Goal: Information Seeking & Learning: Learn about a topic

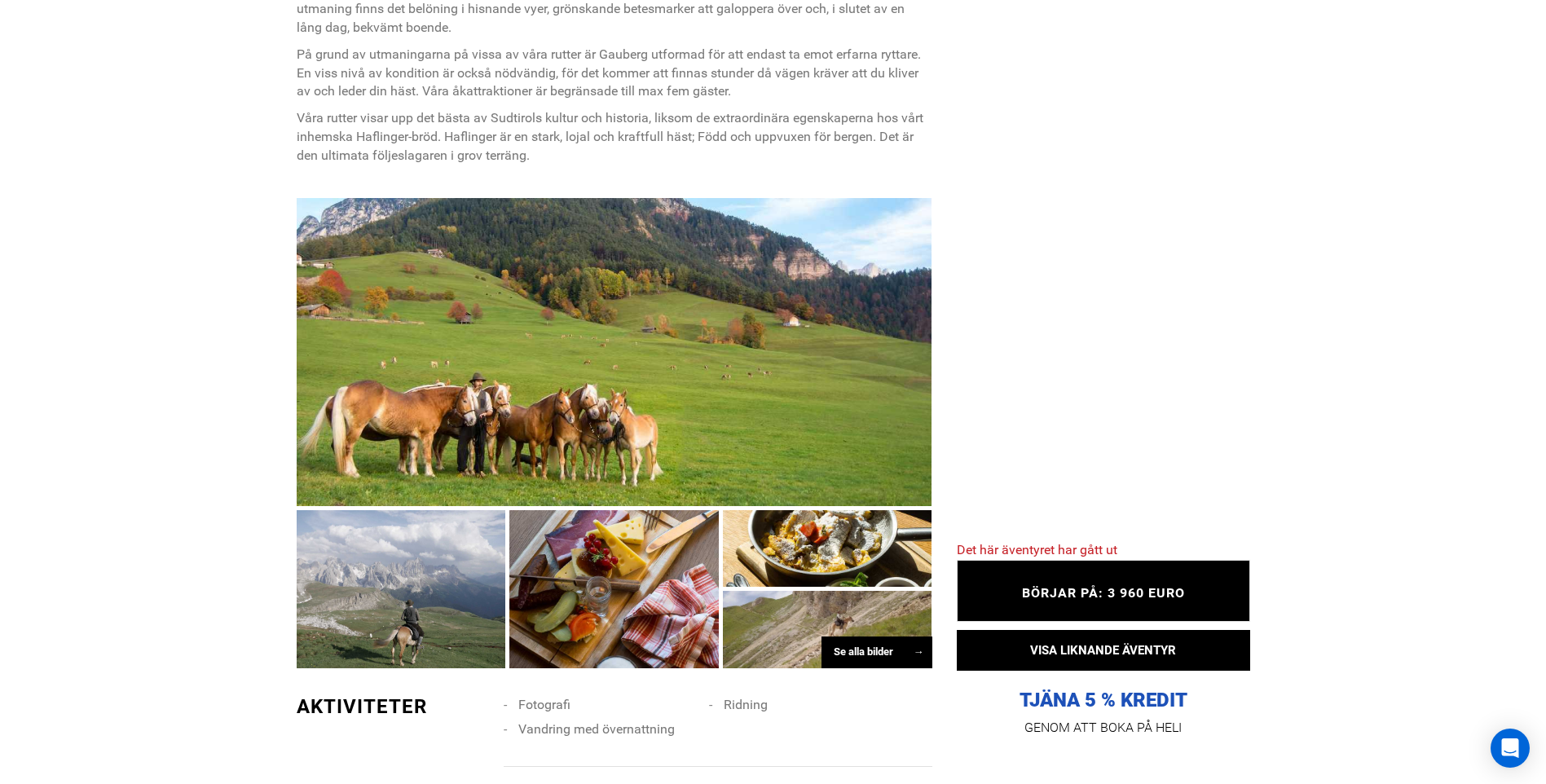
scroll to position [849, 0]
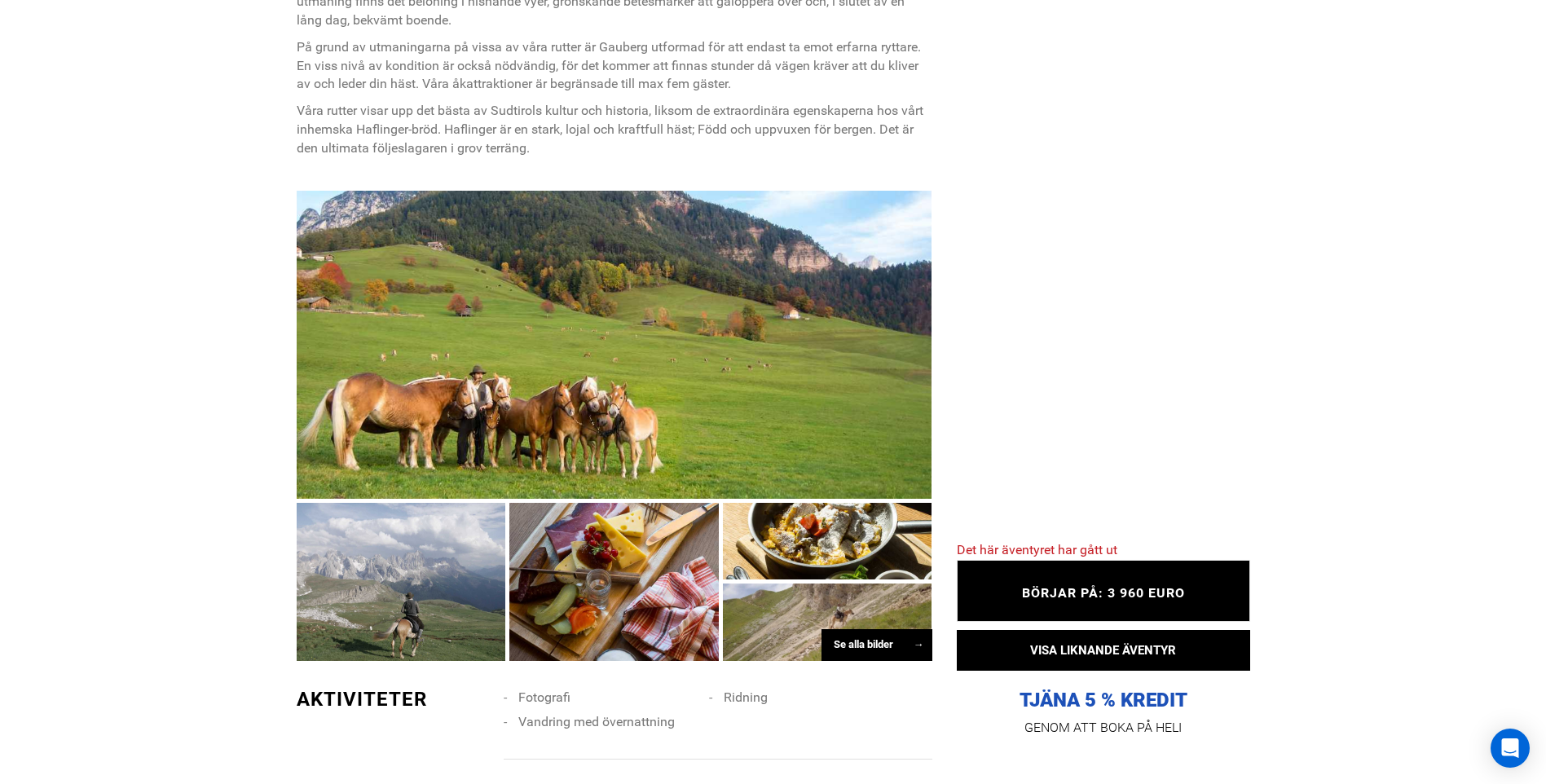
click at [840, 642] on div "Se alla bilder →" at bounding box center [878, 645] width 111 height 32
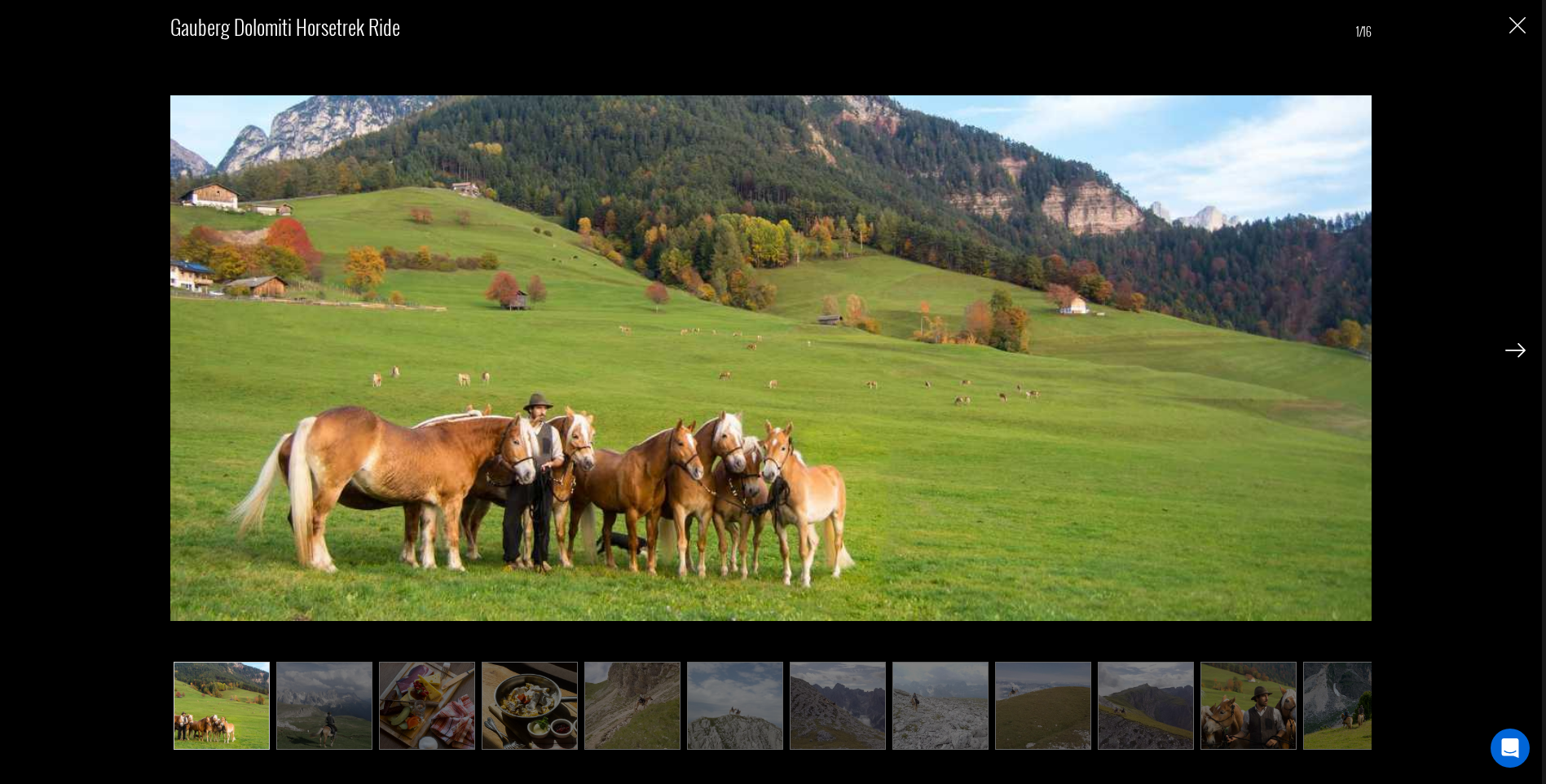
click at [1513, 349] on img at bounding box center [1515, 350] width 21 height 15
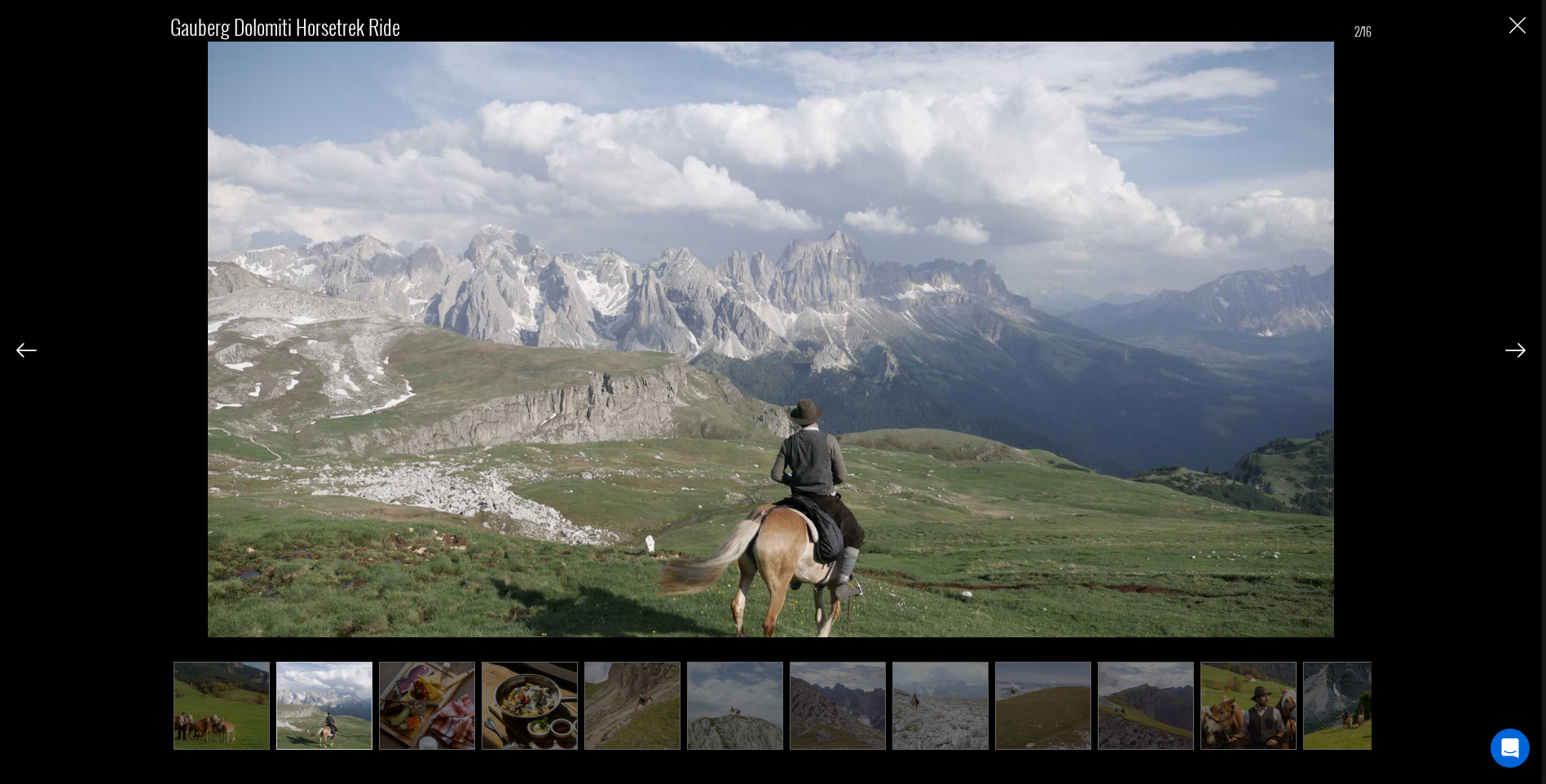
click at [1513, 349] on img at bounding box center [1515, 350] width 21 height 15
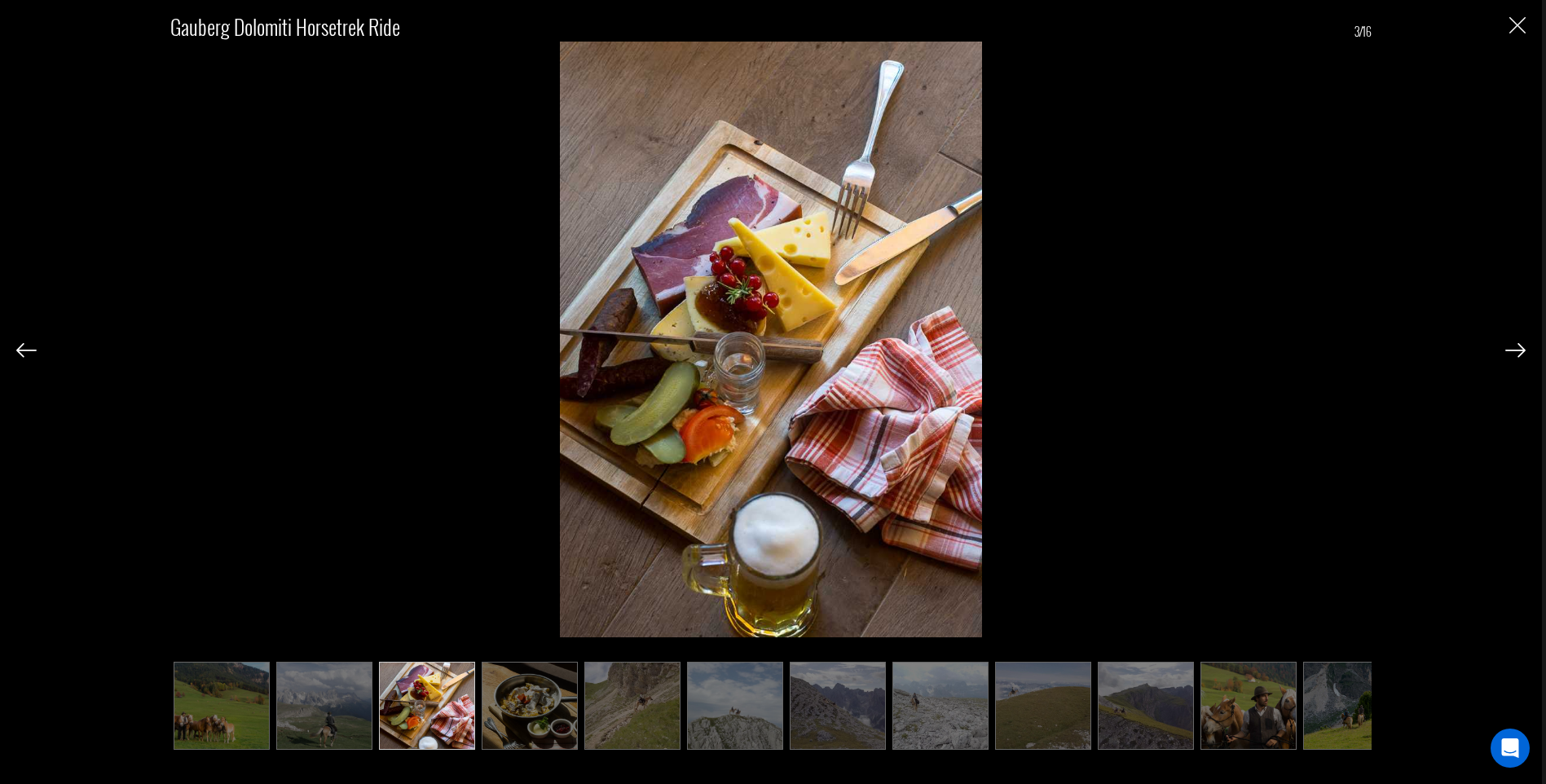
click at [1513, 349] on img at bounding box center [1515, 350] width 21 height 15
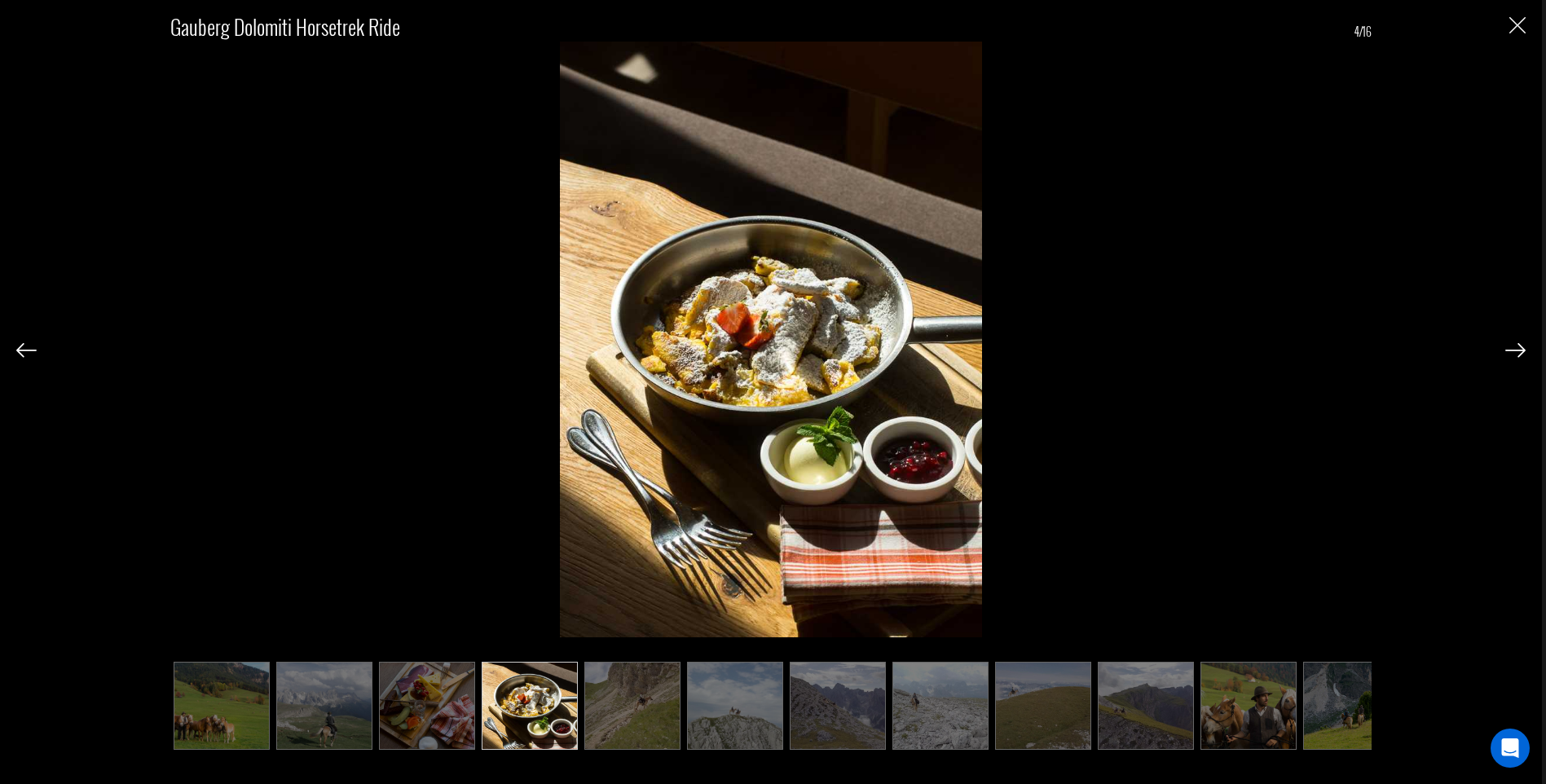
click at [1513, 349] on img at bounding box center [1515, 350] width 21 height 15
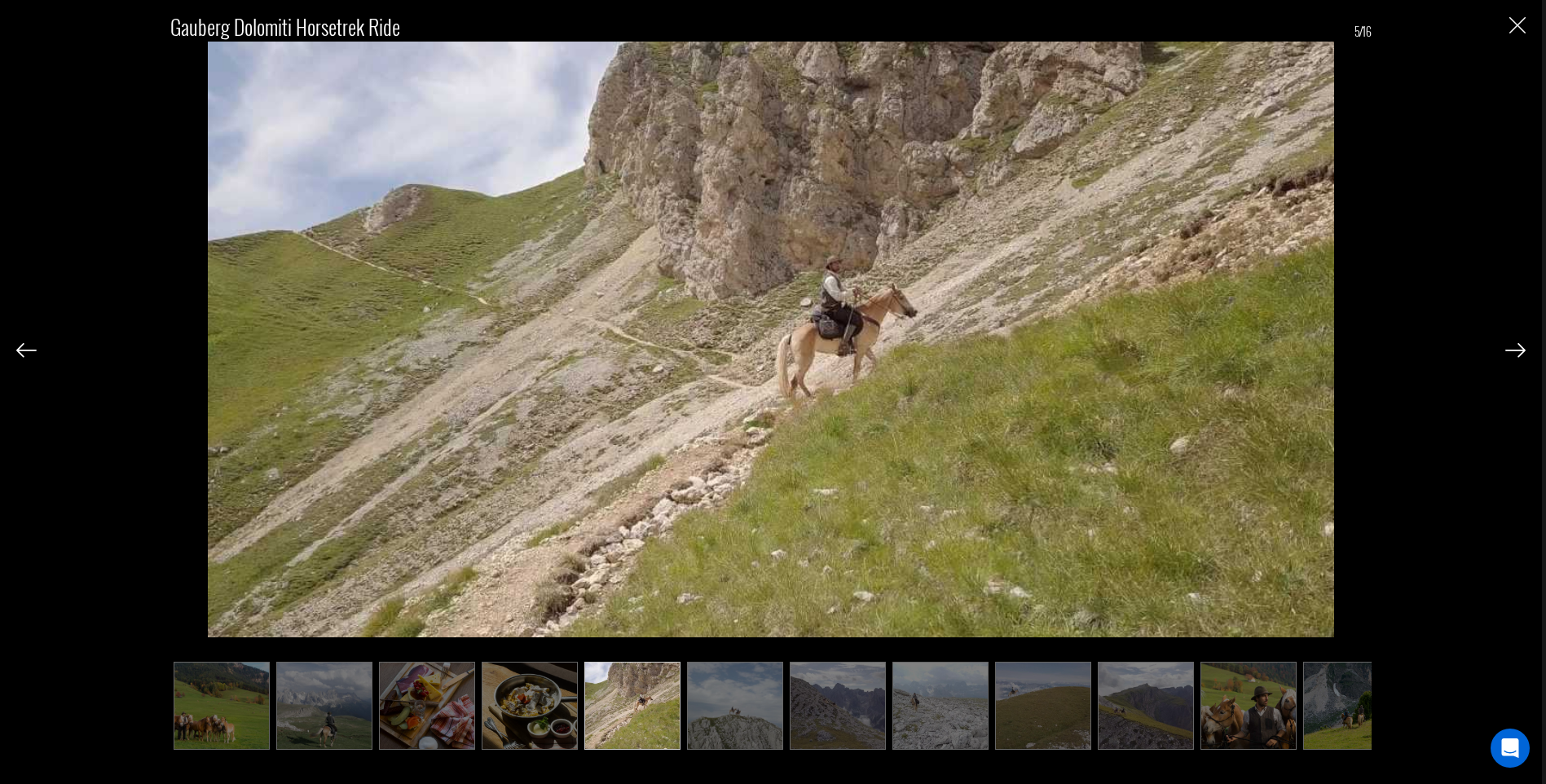
click at [1513, 349] on img at bounding box center [1515, 350] width 21 height 15
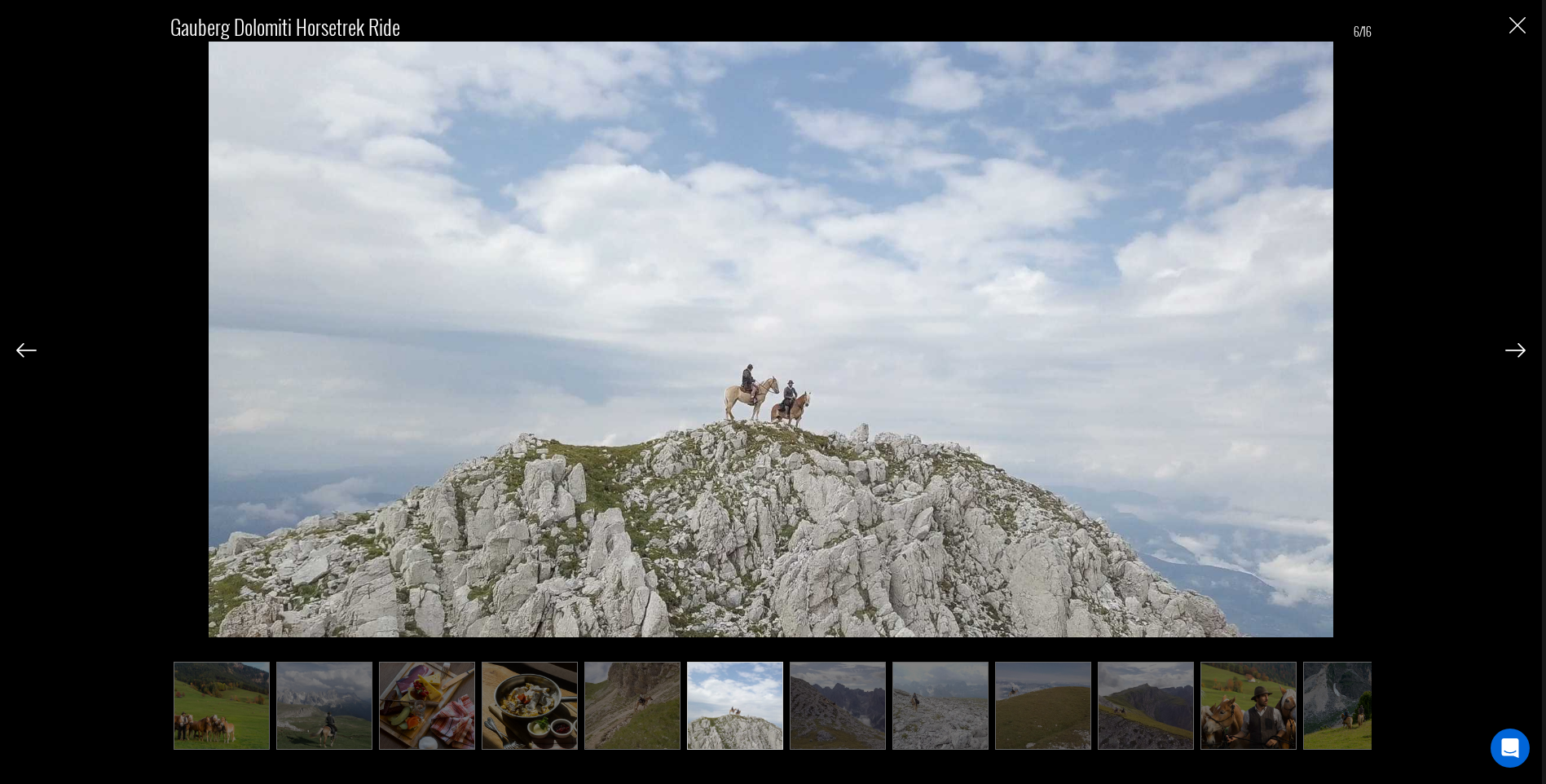
click at [1513, 350] on img at bounding box center [1515, 350] width 21 height 15
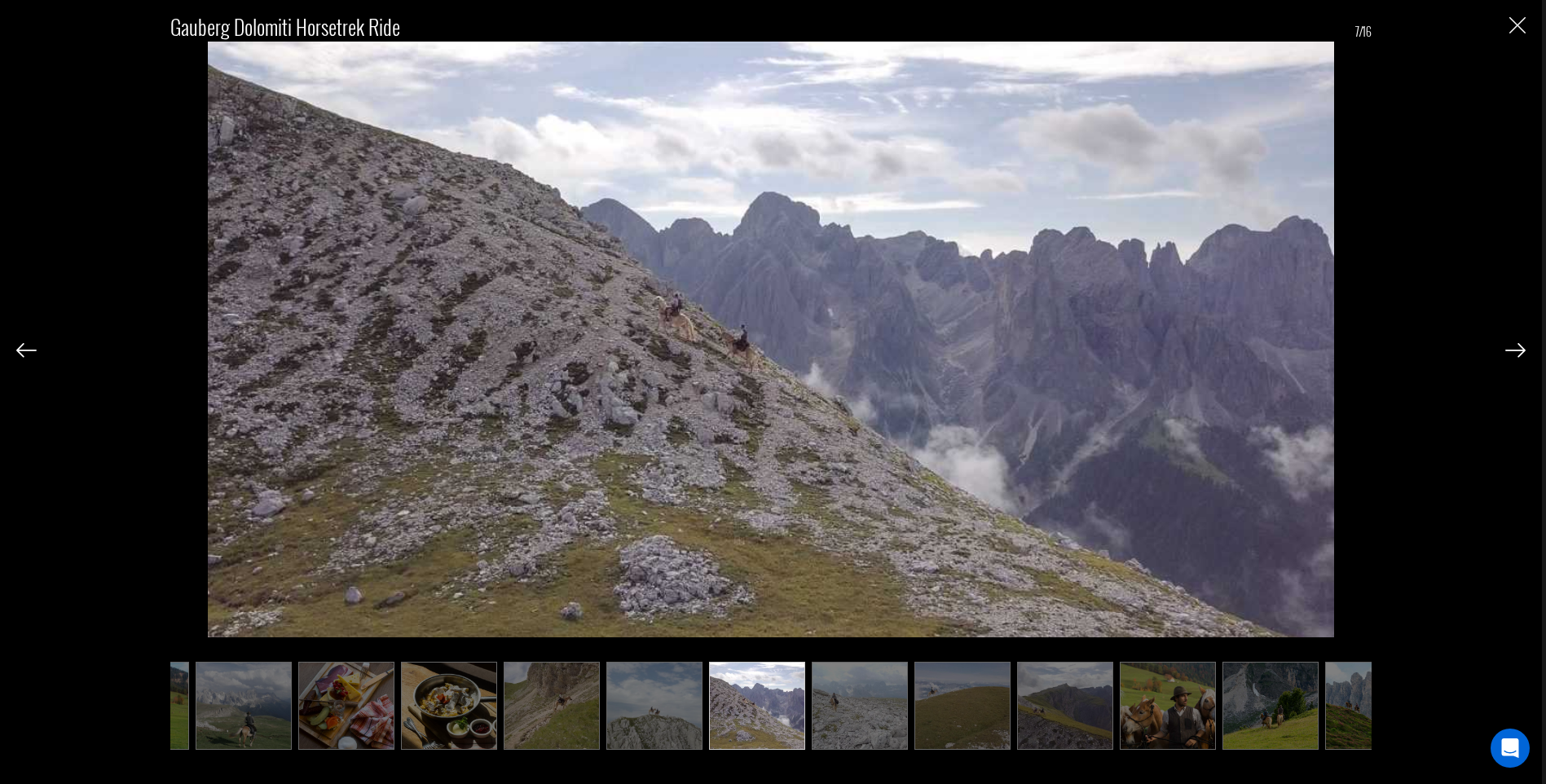
scroll to position [0, 81]
click at [1513, 350] on img at bounding box center [1515, 350] width 21 height 15
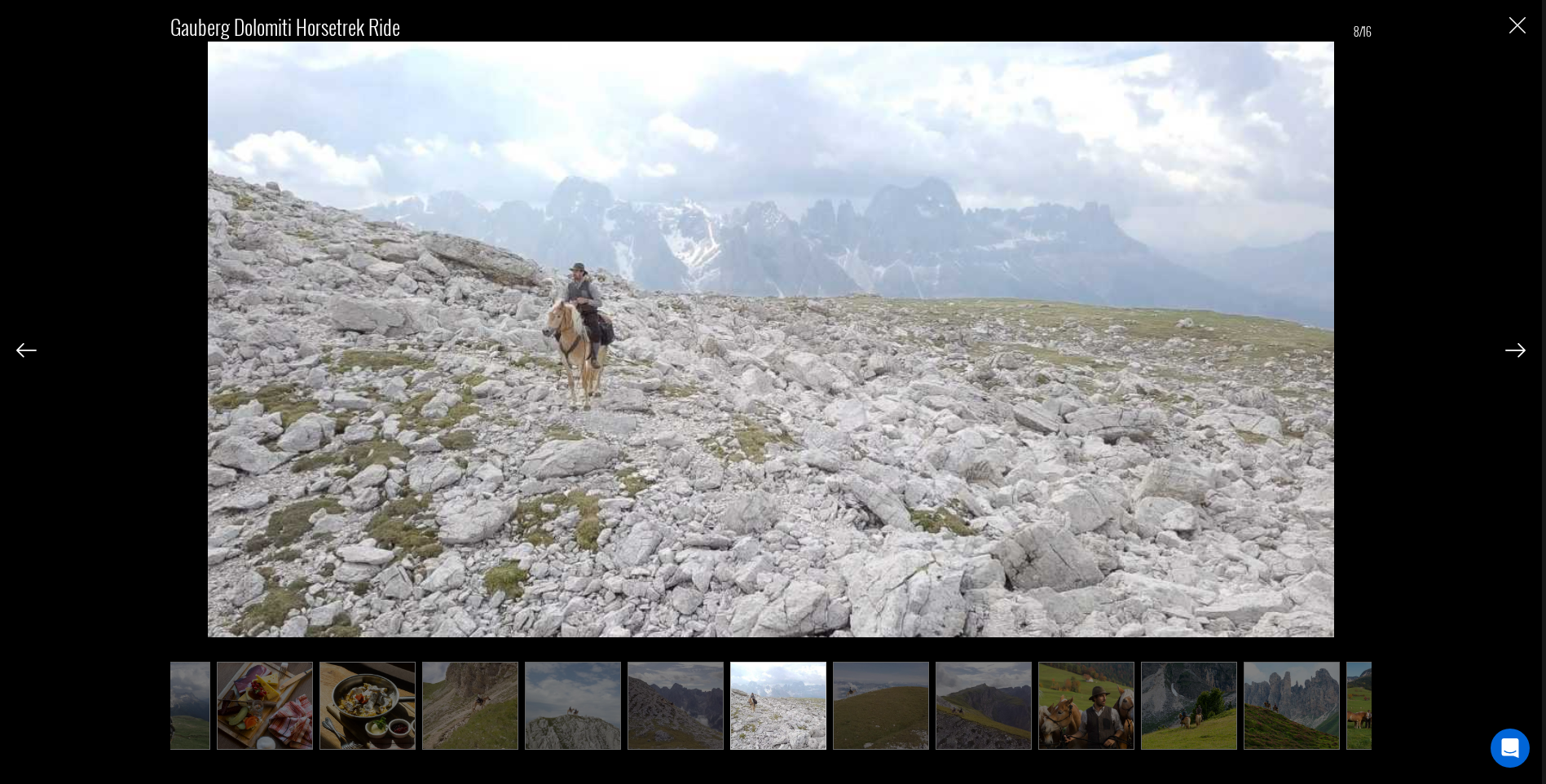
scroll to position [0, 163]
click at [1513, 350] on img at bounding box center [1515, 350] width 21 height 15
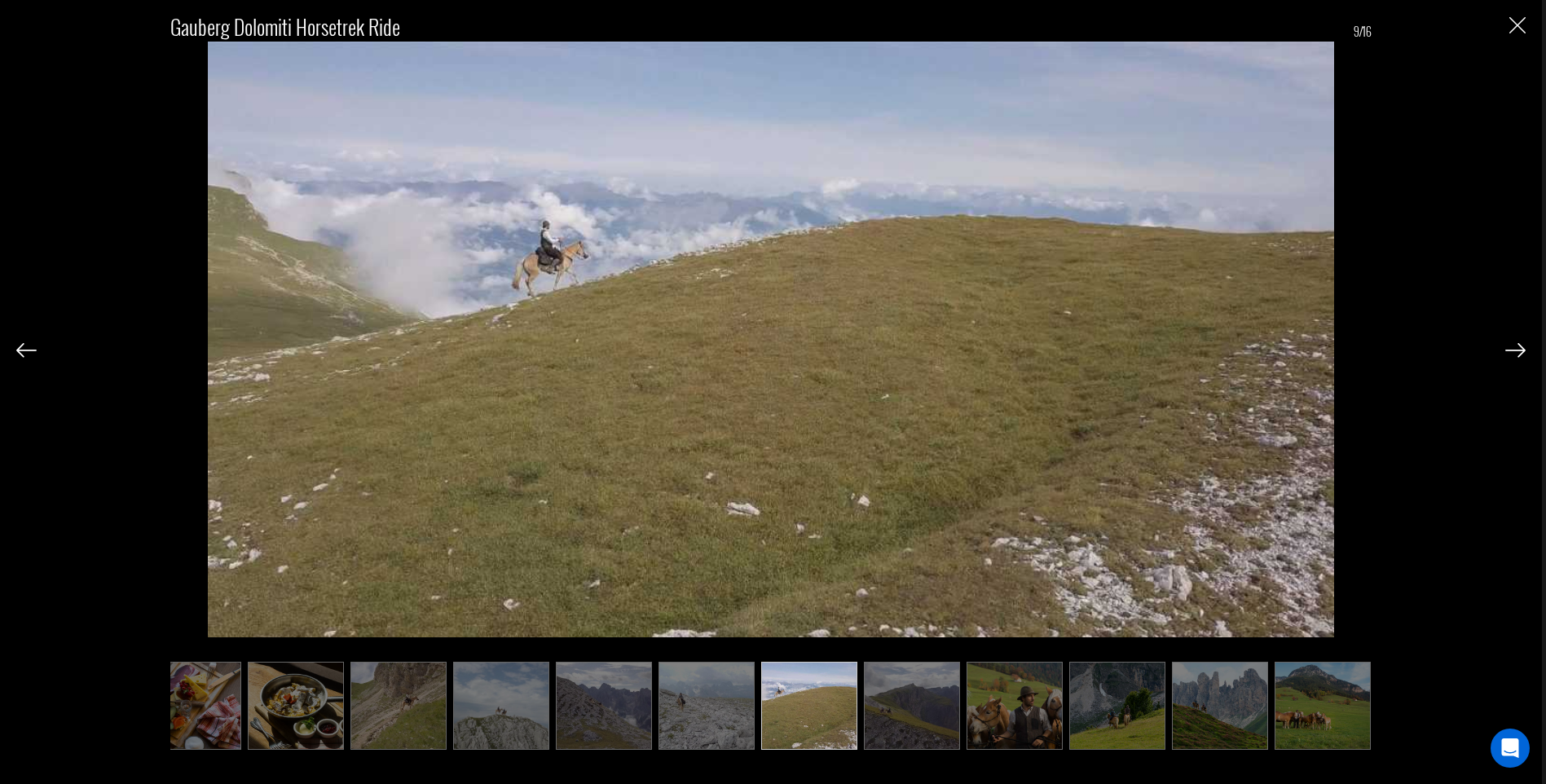
scroll to position [0, 245]
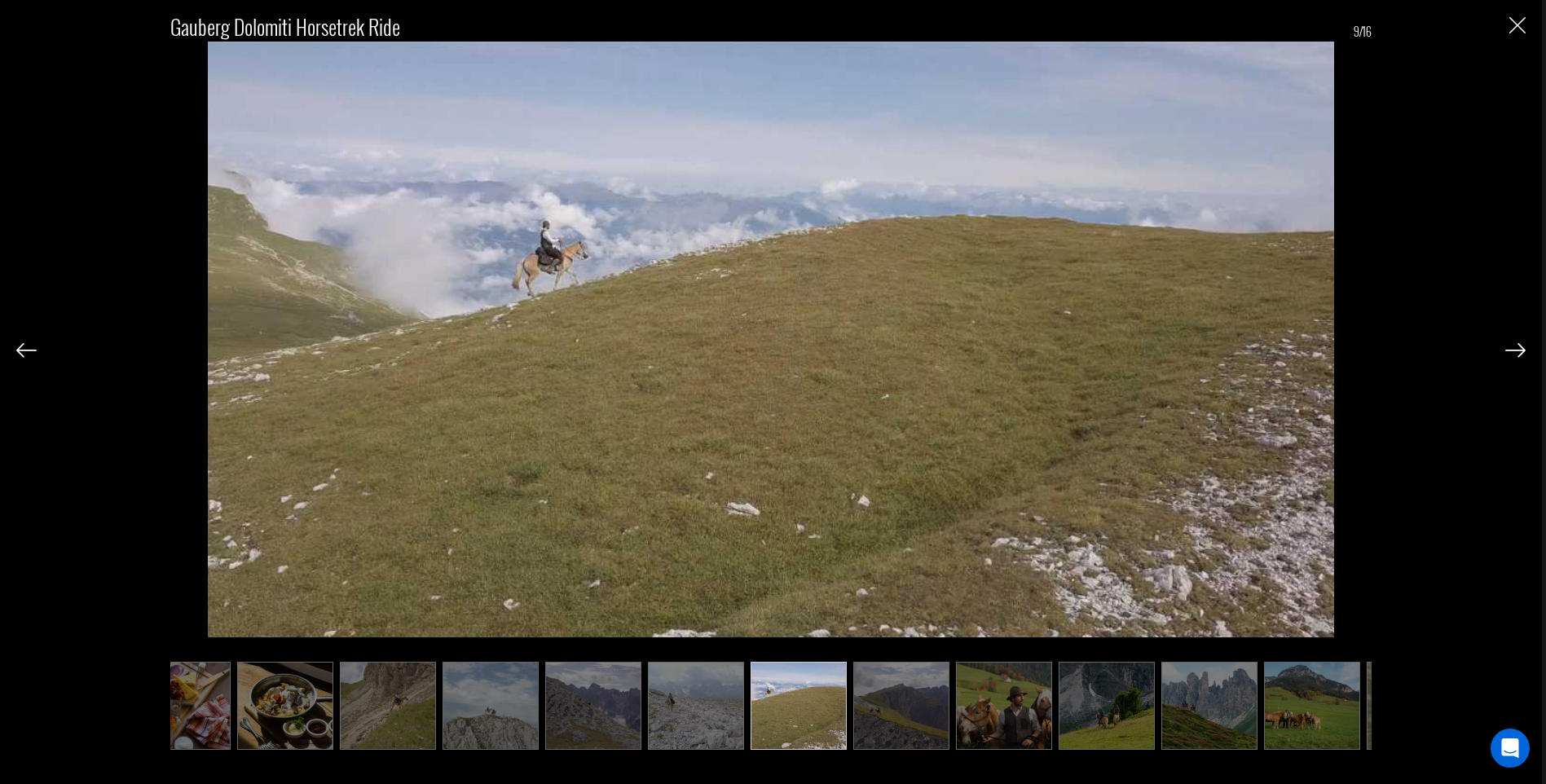
click at [1513, 350] on img at bounding box center [1515, 350] width 21 height 15
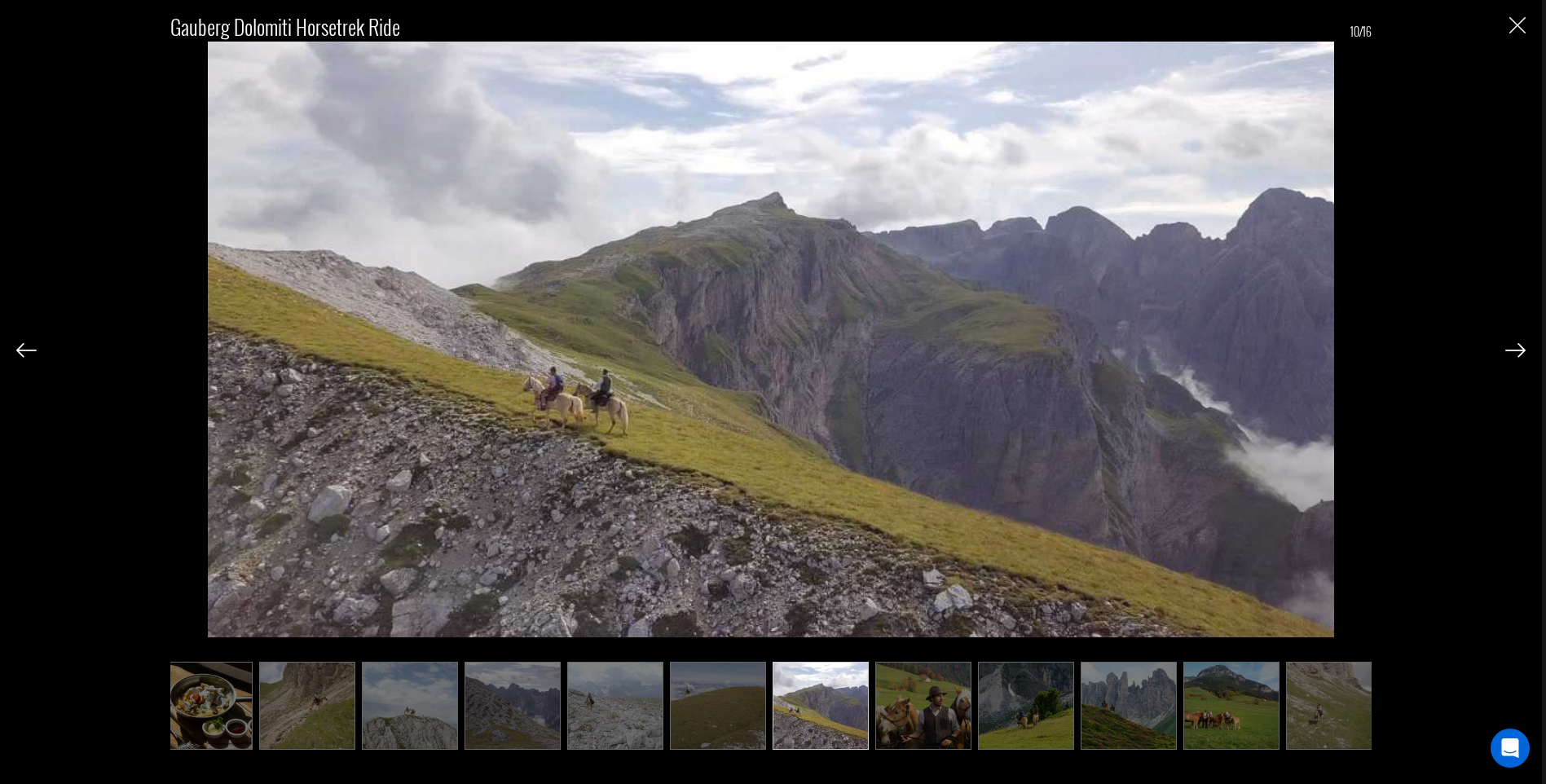
scroll to position [0, 326]
click at [1513, 350] on img at bounding box center [1515, 350] width 21 height 15
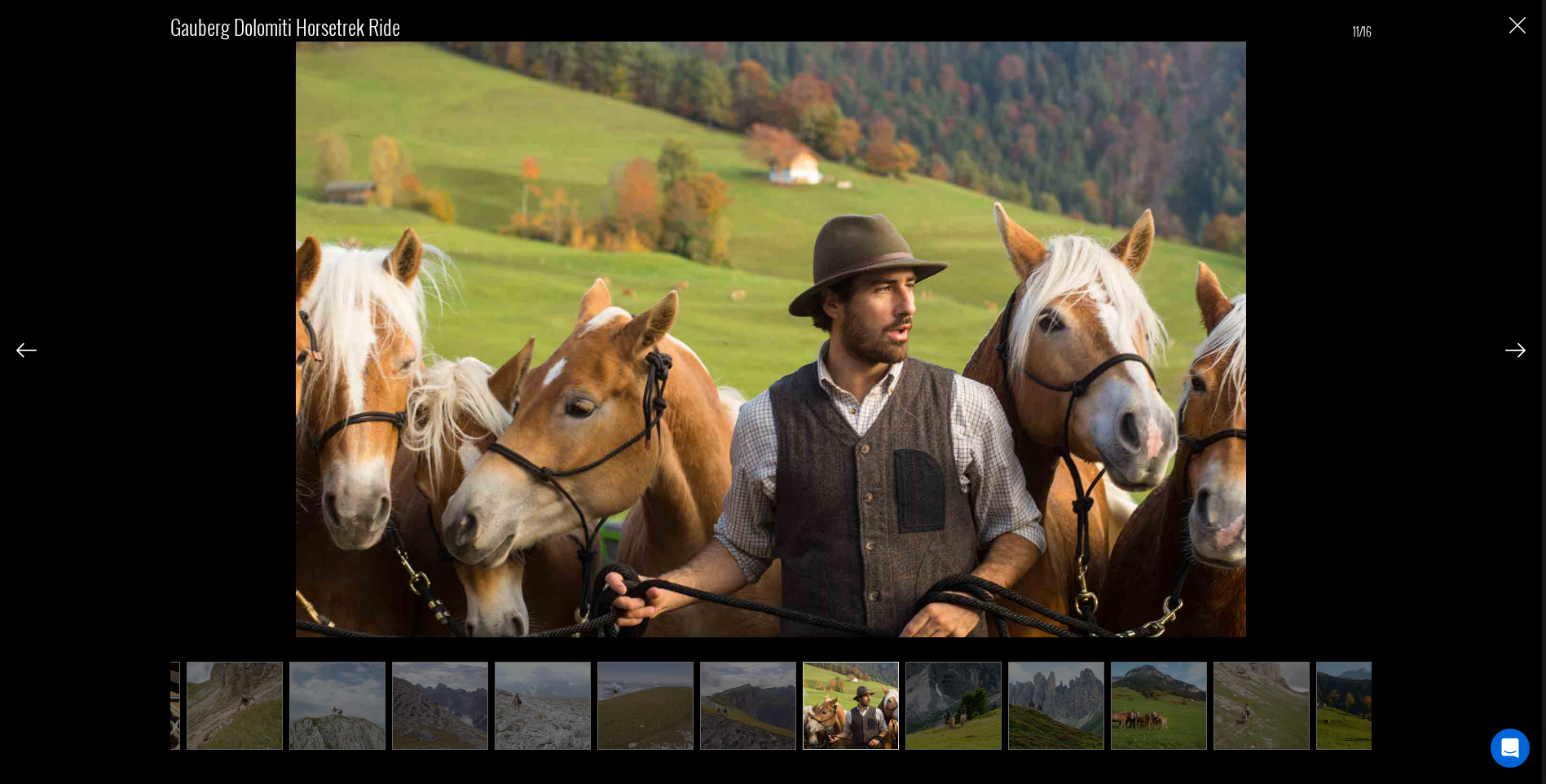
scroll to position [0, 408]
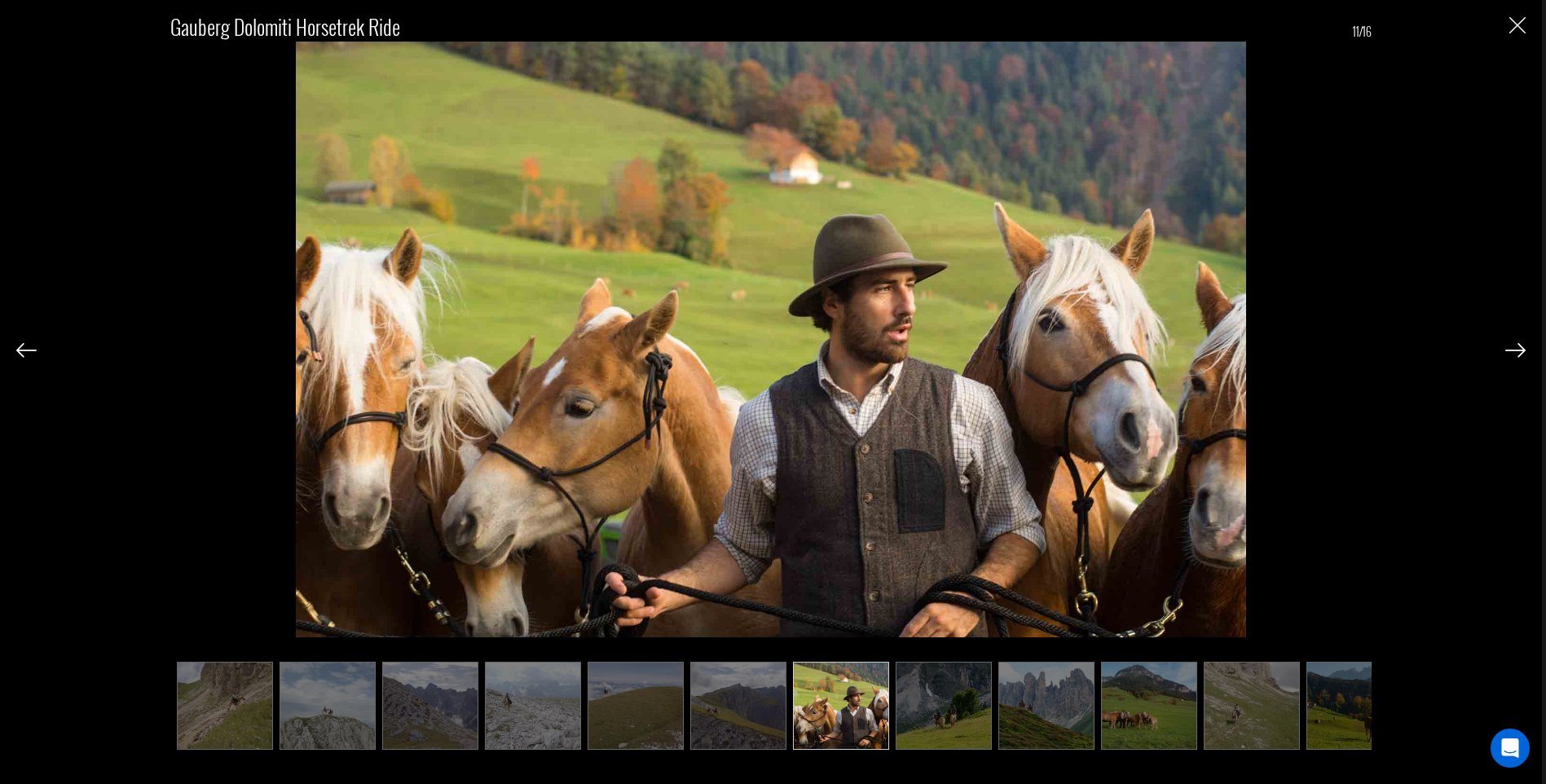
click at [1513, 350] on img at bounding box center [1515, 350] width 21 height 15
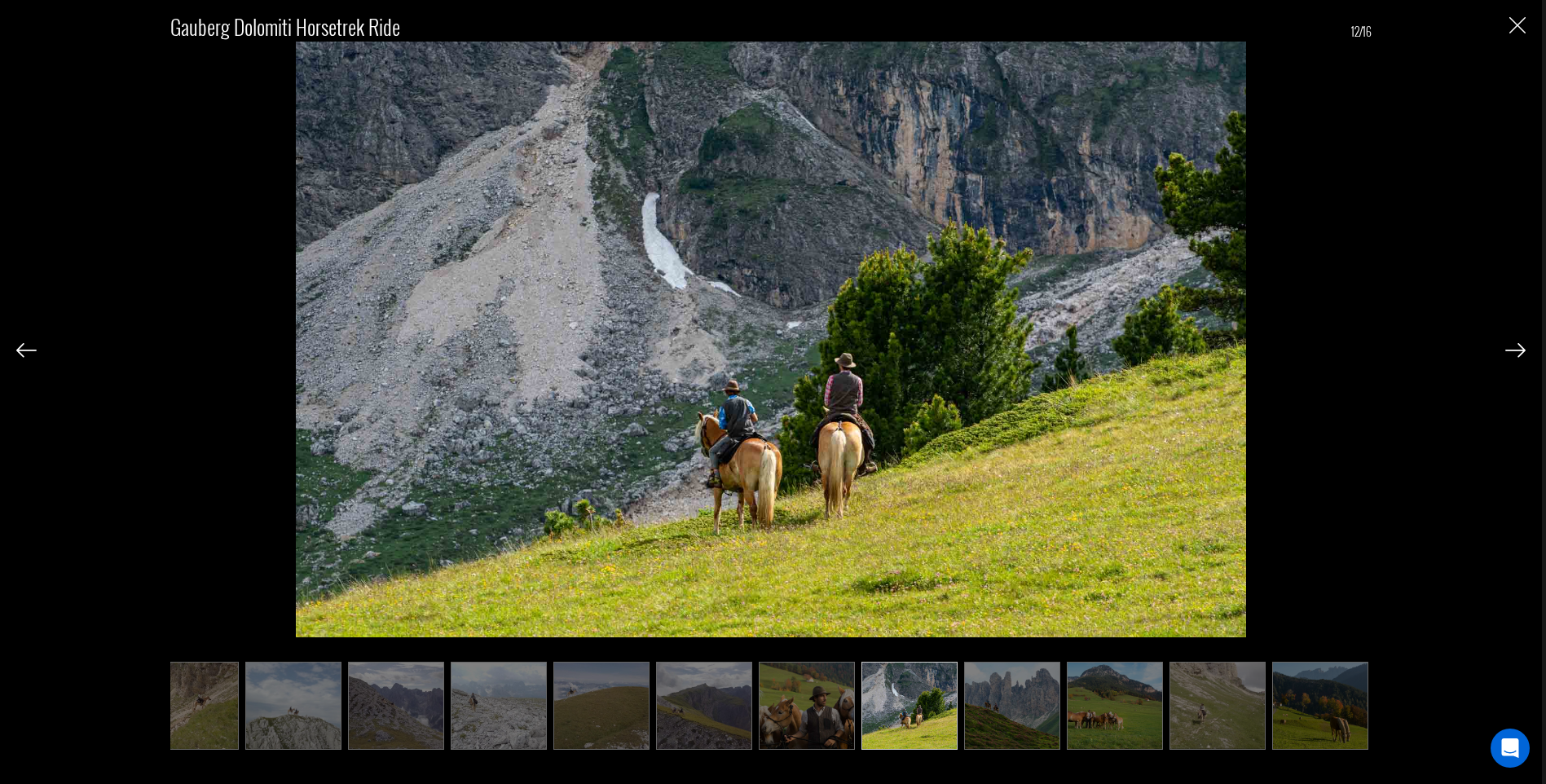
scroll to position [0, 442]
click at [1513, 350] on img at bounding box center [1515, 350] width 21 height 15
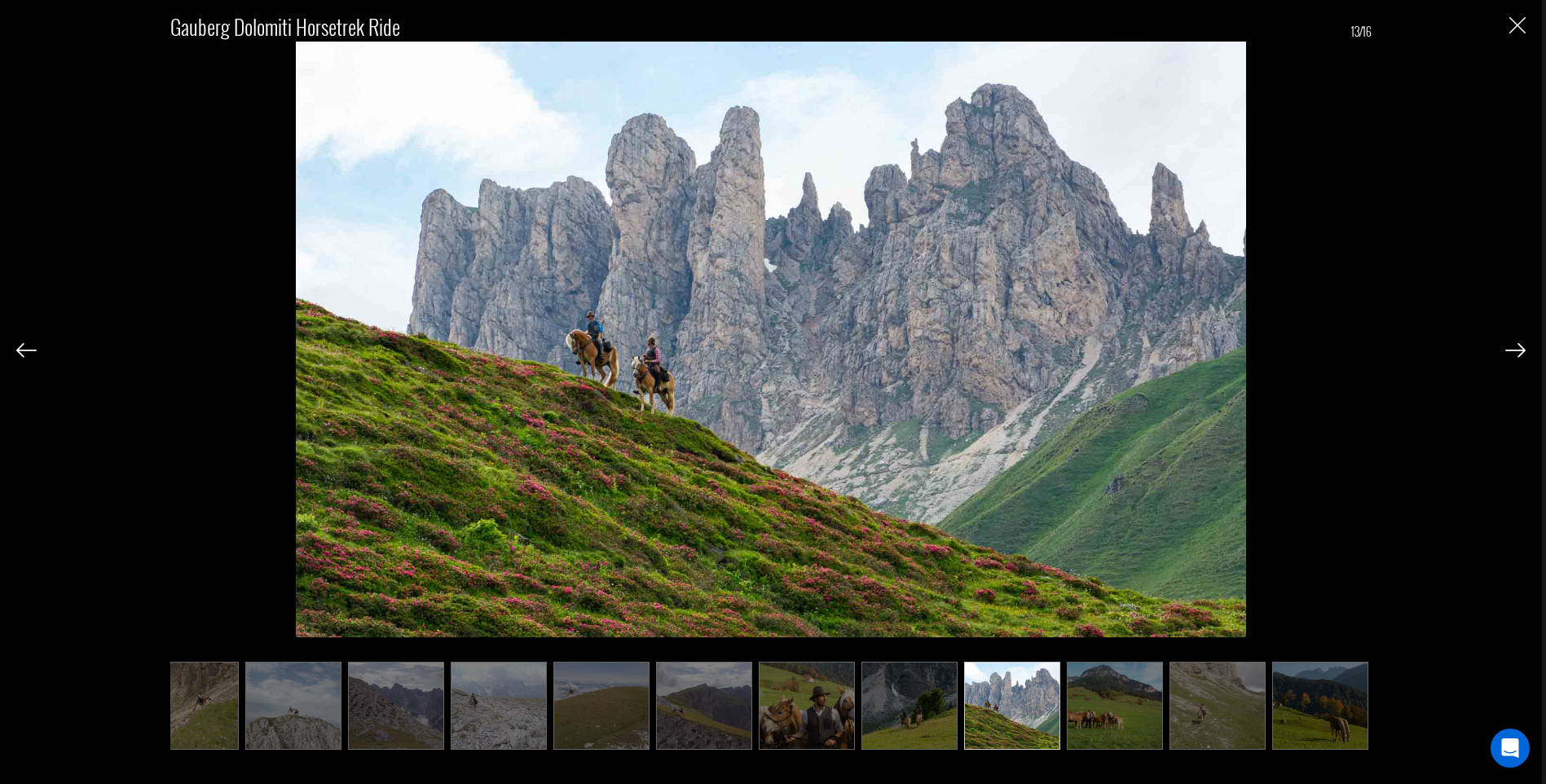
click at [1513, 350] on img at bounding box center [1515, 350] width 21 height 15
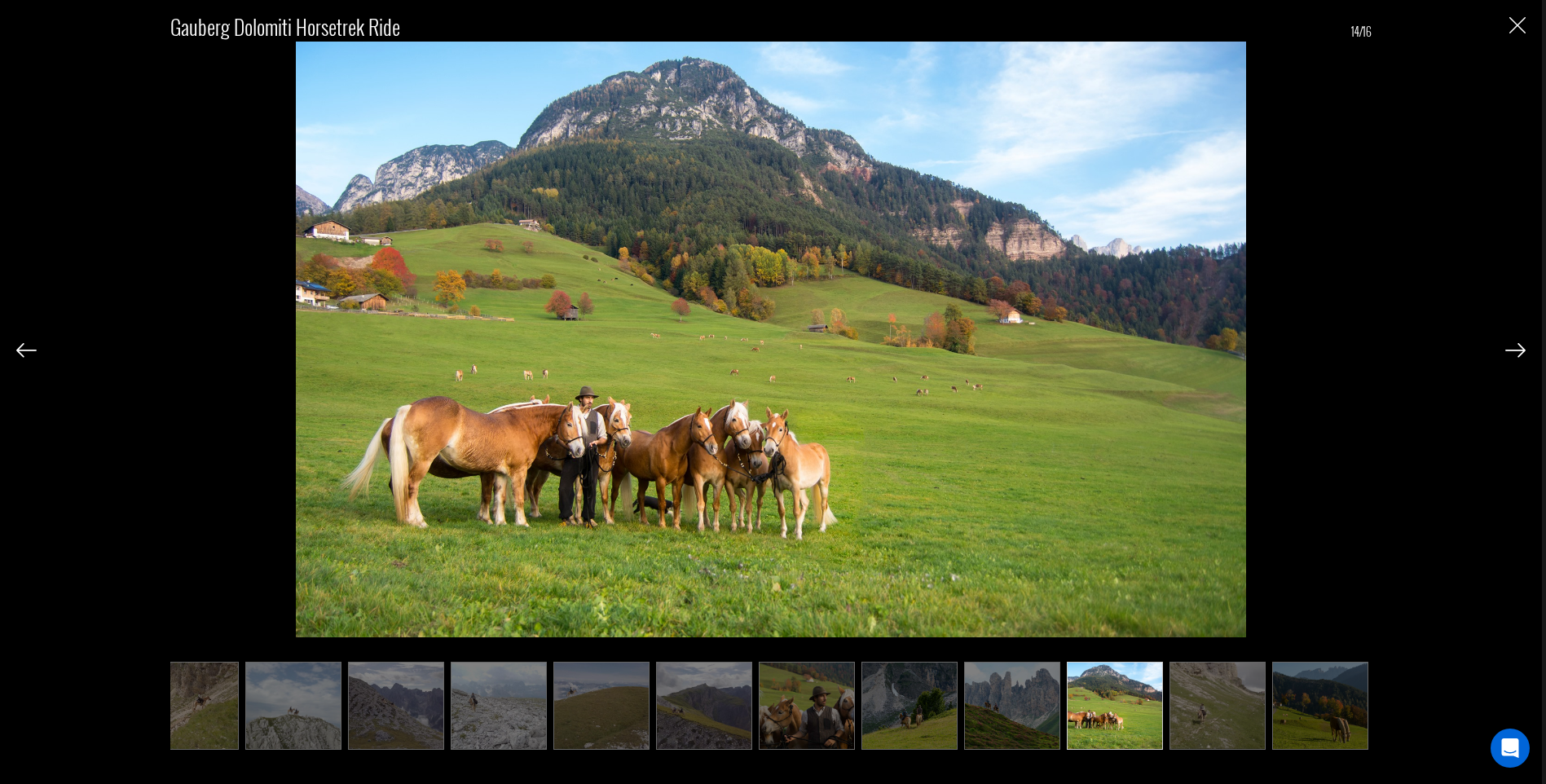
click at [1513, 350] on img at bounding box center [1515, 350] width 21 height 15
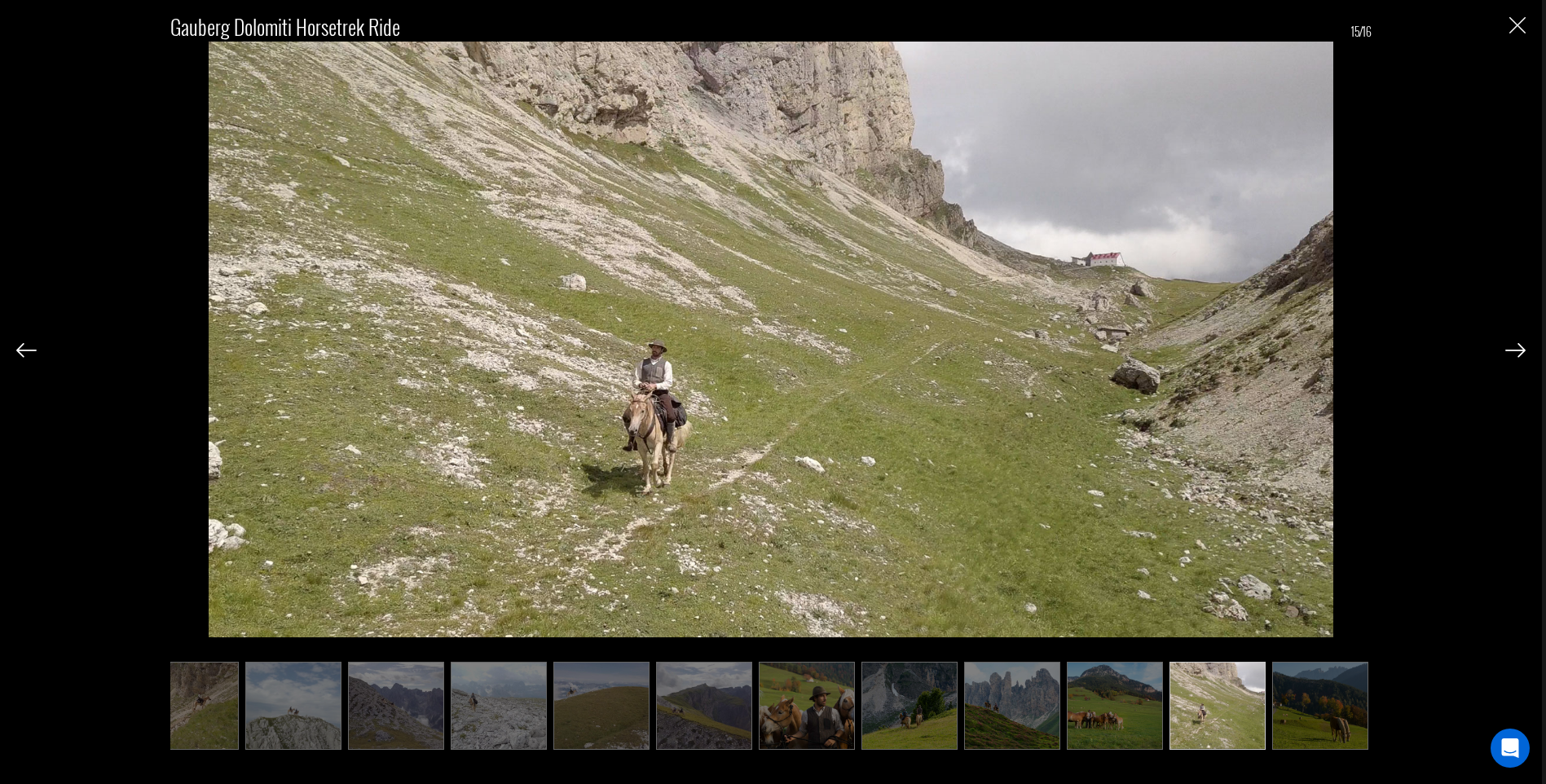
click at [1513, 350] on img at bounding box center [1515, 350] width 21 height 15
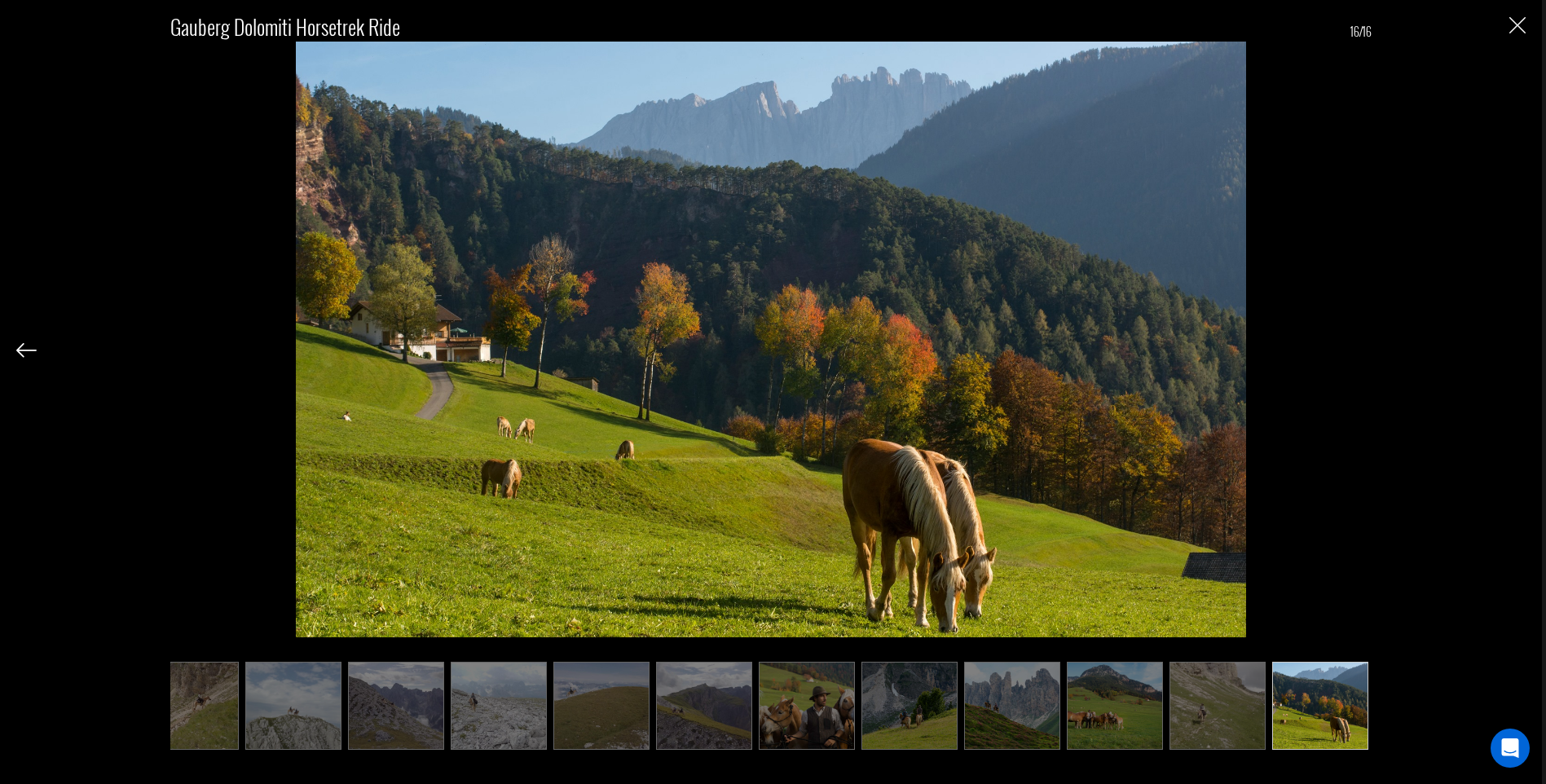
click at [1513, 350] on div "Gauberg Dolomiti Horsetrek Ride 16/16" at bounding box center [771, 372] width 1509 height 744
click at [1526, 25] on div "Gauberg Dolomiti Horsetrek Ride 16/16" at bounding box center [771, 392] width 1542 height 784
click at [1517, 27] on img "Close" at bounding box center [1517, 25] width 16 height 16
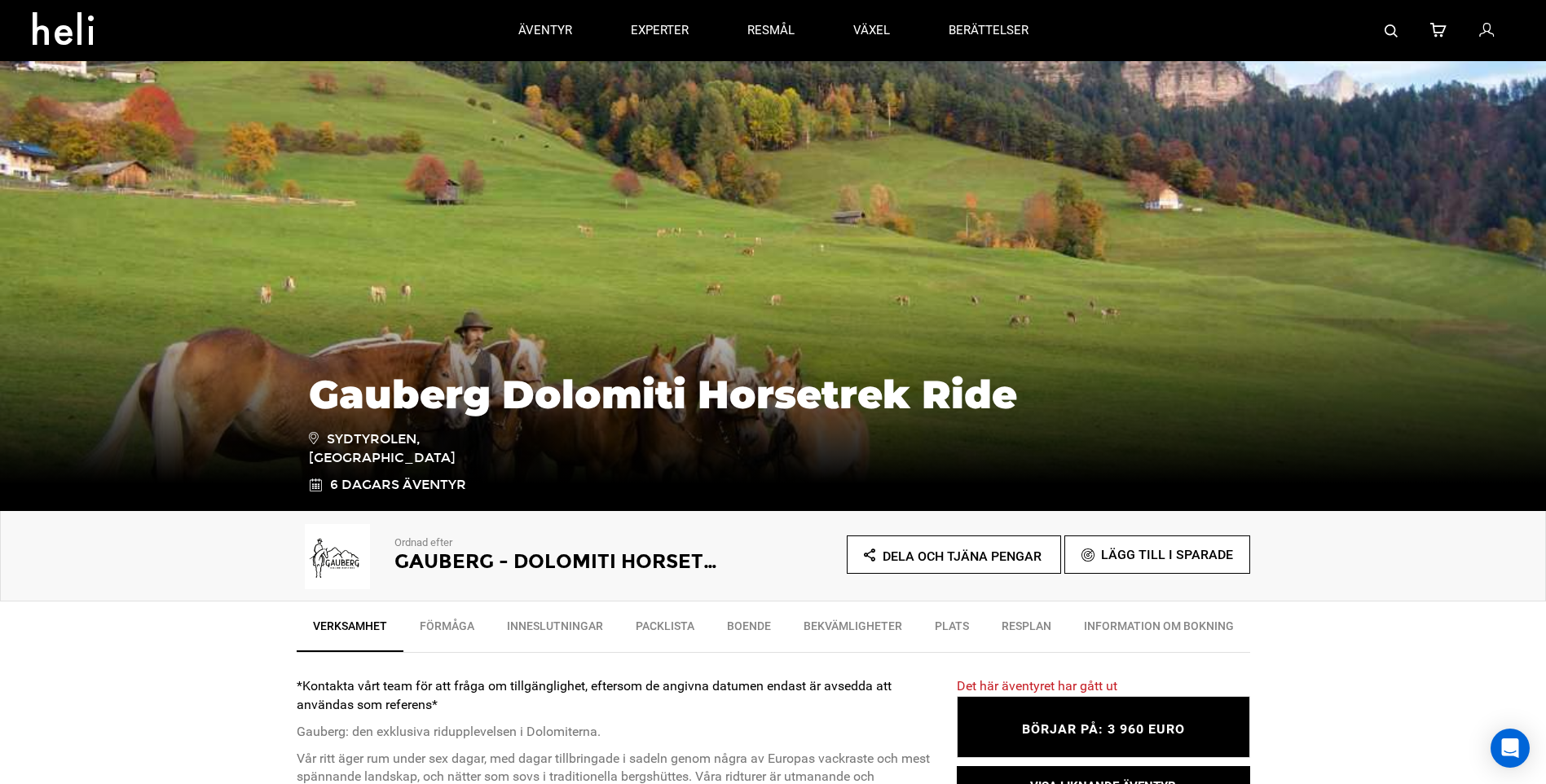
scroll to position [0, 0]
